Goal: Check status: Check status

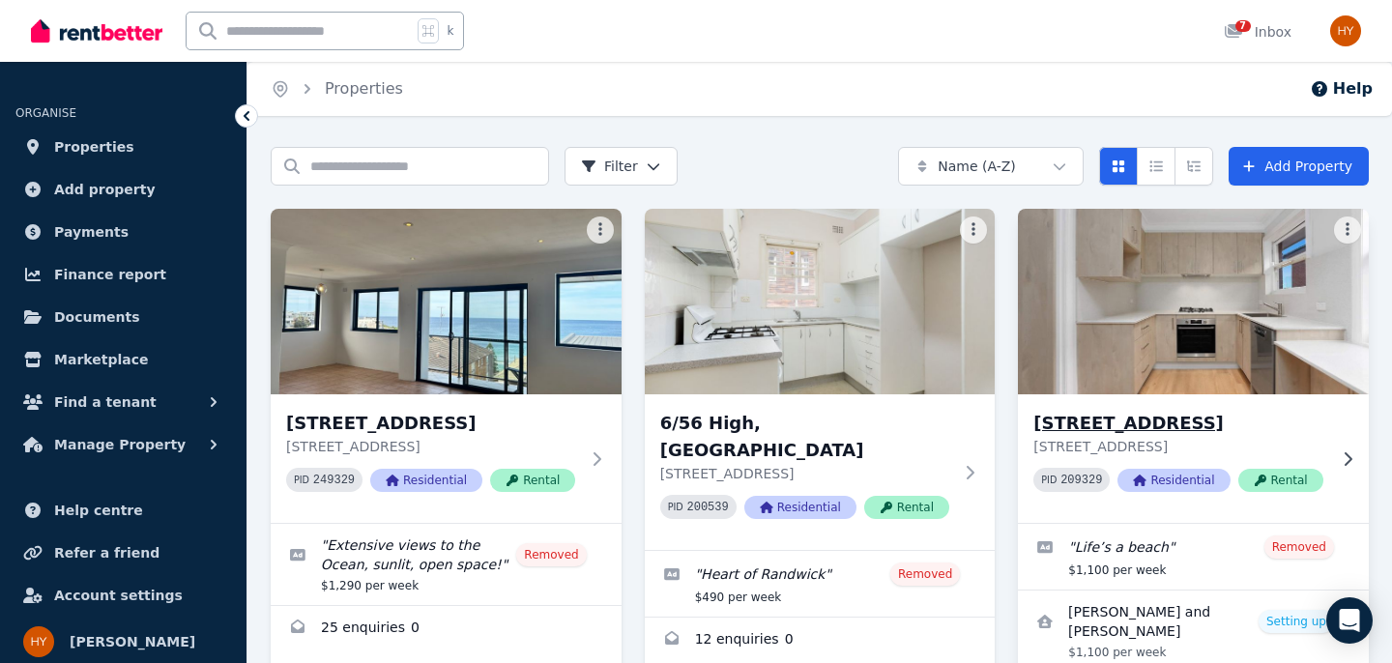
click at [1166, 514] on div "[STREET_ADDRESS] PID 209329 Residential Rental" at bounding box center [1193, 458] width 351 height 129
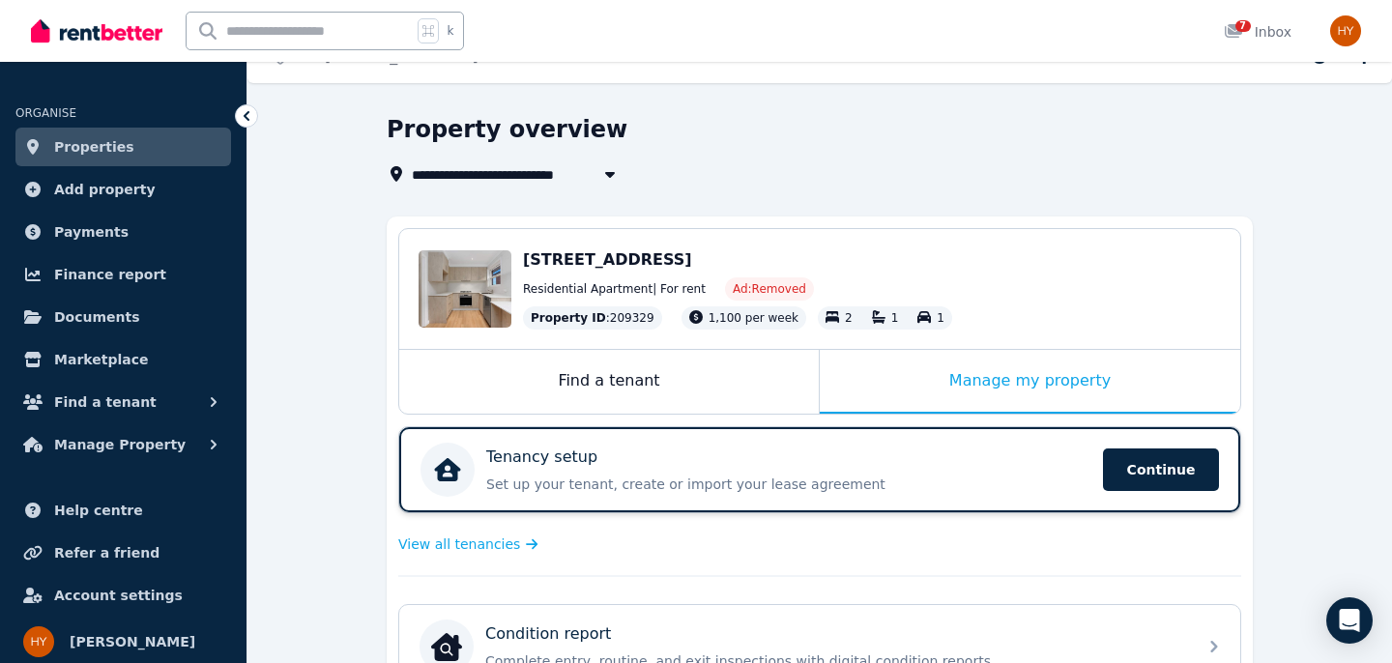
scroll to position [54, 0]
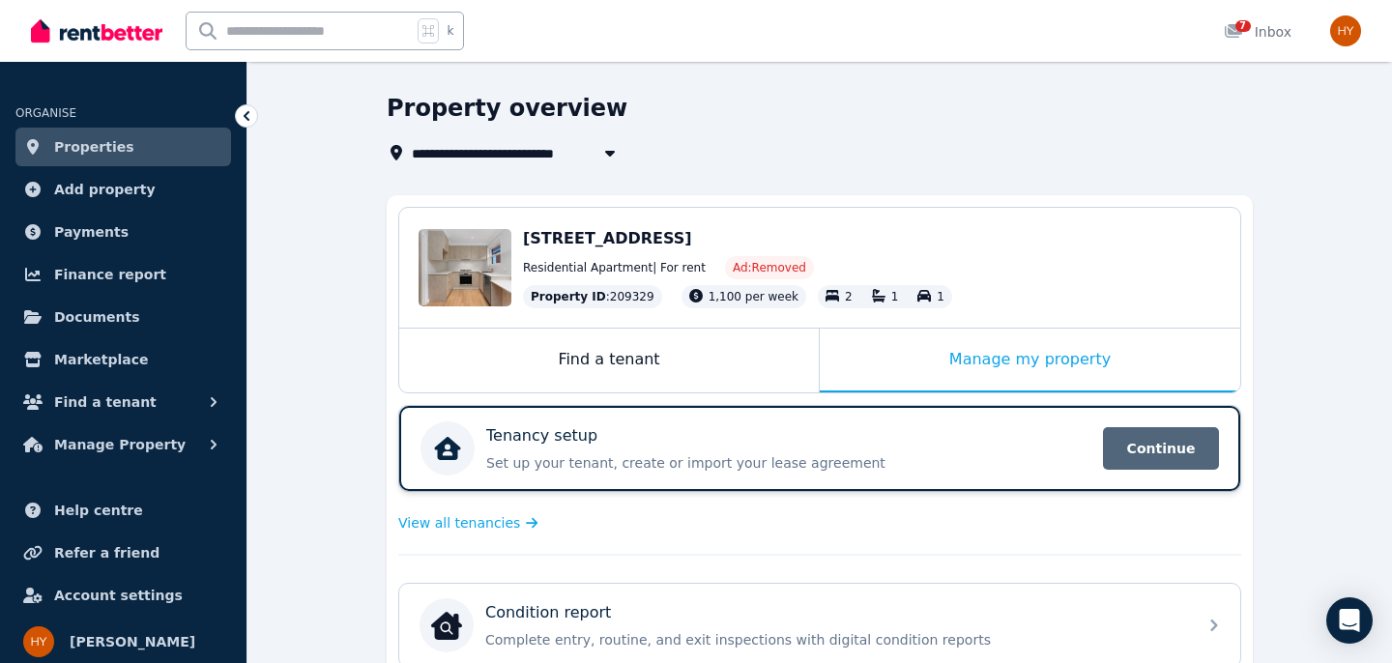
click at [1128, 443] on span "Continue" at bounding box center [1161, 448] width 116 height 43
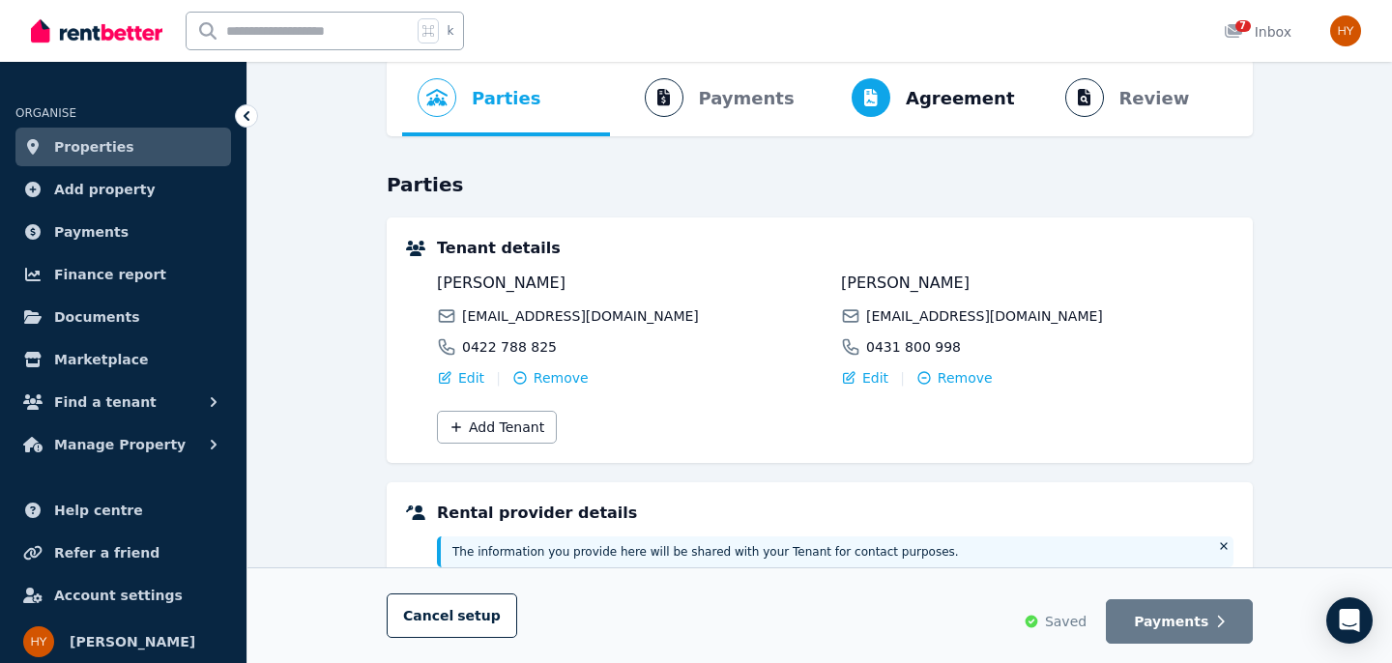
scroll to position [95, 0]
